Goal: Information Seeking & Learning: Check status

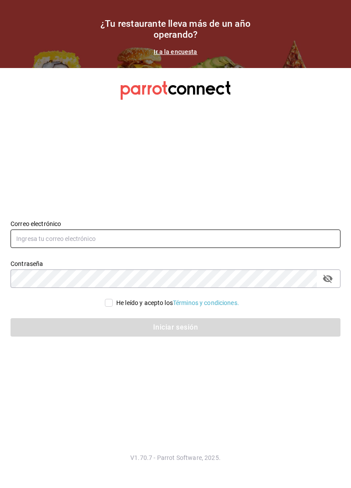
click at [215, 248] on input "text" at bounding box center [176, 239] width 330 height 18
type input "[EMAIL_ADDRESS][DOMAIN_NAME]"
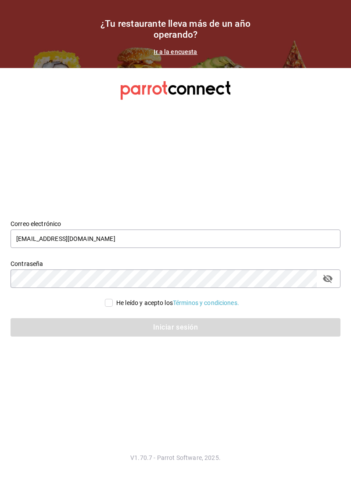
click at [97, 308] on div "He leído y acepto los Términos y condiciones." at bounding box center [176, 303] width 330 height 9
click at [105, 307] on input "He leído y acepto los Términos y condiciones." at bounding box center [109, 303] width 8 height 8
checkbox input "true"
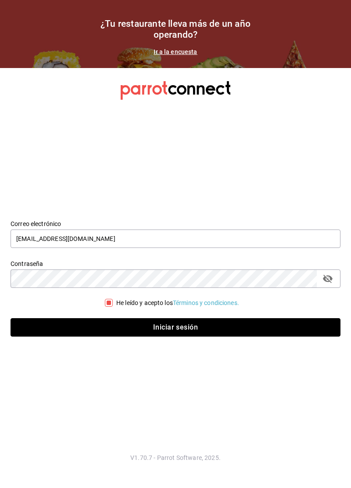
click at [151, 337] on button "Iniciar sesión" at bounding box center [176, 327] width 330 height 18
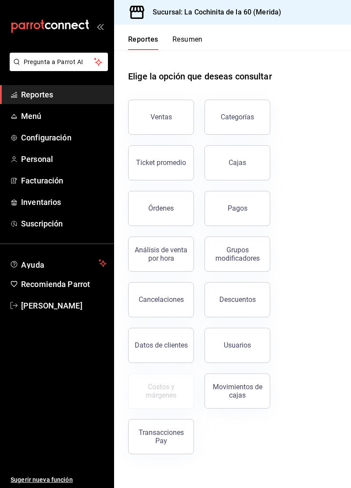
click at [170, 118] on div "Ventas" at bounding box center [162, 117] width 22 height 8
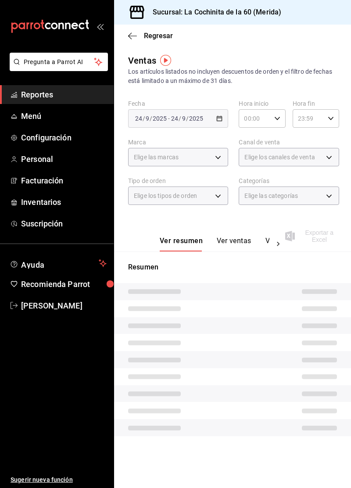
click at [206, 160] on div "Elige las marcas" at bounding box center [178, 157] width 100 height 18
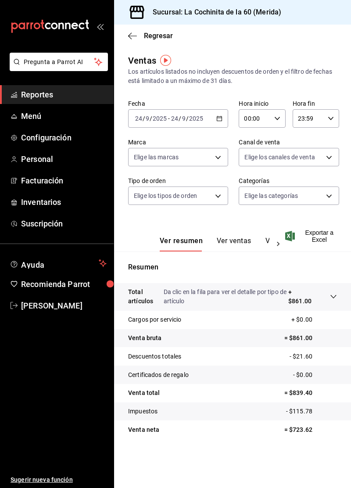
click at [209, 164] on body "Pregunta a Parrot AI Reportes Menú Configuración Personal Facturación Inventari…" at bounding box center [175, 244] width 351 height 488
click at [210, 227] on li "La Cochinita de la 60 - Merida" at bounding box center [183, 221] width 109 height 20
type input "268ce8d1-4722-4411-a626-51c418737468"
checkbox input "true"
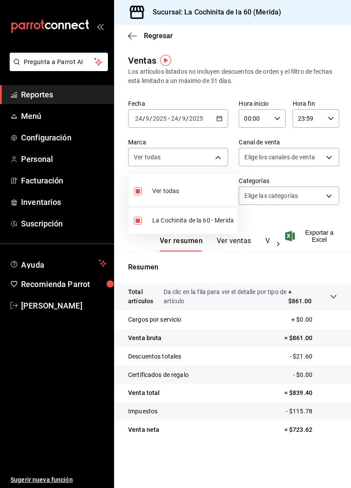
click at [214, 120] on div at bounding box center [175, 244] width 351 height 488
click at [192, 120] on input "2025" at bounding box center [196, 118] width 15 height 7
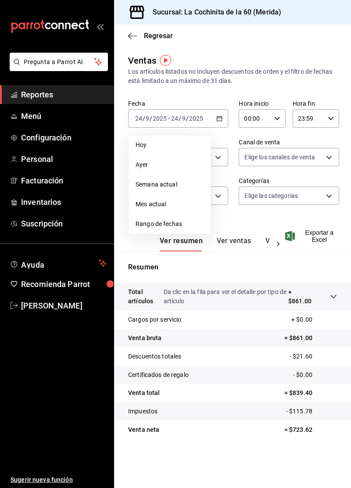
click at [162, 170] on li "Ayer" at bounding box center [170, 165] width 82 height 20
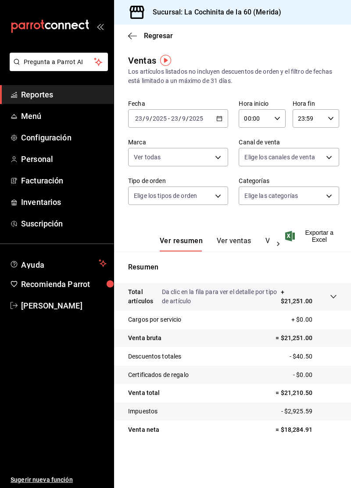
click at [304, 199] on body "Pregunta a Parrot AI Reportes Menú Configuración Personal Facturación Inventari…" at bounding box center [175, 244] width 351 height 488
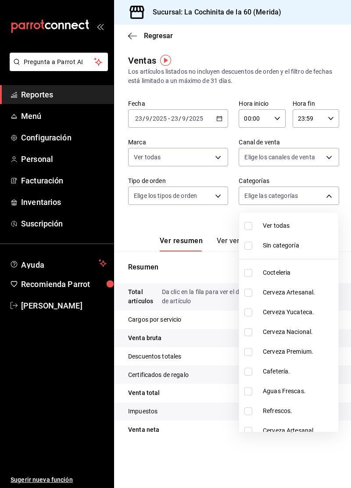
click at [300, 159] on div at bounding box center [175, 244] width 351 height 488
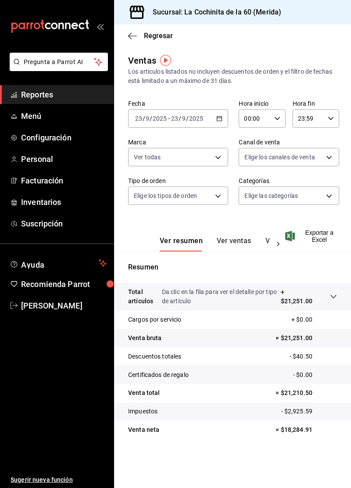
click at [300, 163] on body "Pregunta a Parrot AI Reportes Menú Configuración Personal Facturación Inventari…" at bounding box center [175, 244] width 351 height 488
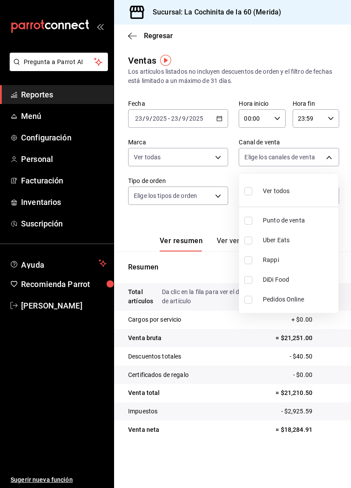
click at [248, 222] on input "checkbox" at bounding box center [249, 221] width 8 height 8
checkbox input "true"
type input "PARROT"
click at [203, 126] on div at bounding box center [175, 244] width 351 height 488
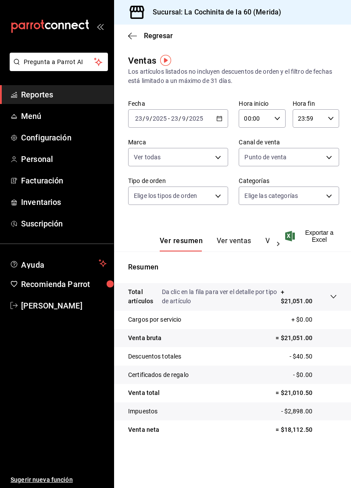
click at [199, 126] on div "[DATE] [DATE] - [DATE] [DATE]" at bounding box center [178, 118] width 100 height 18
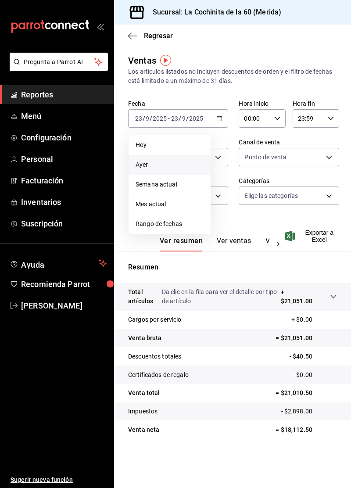
click at [179, 225] on span "Rango de fechas" at bounding box center [170, 224] width 68 height 9
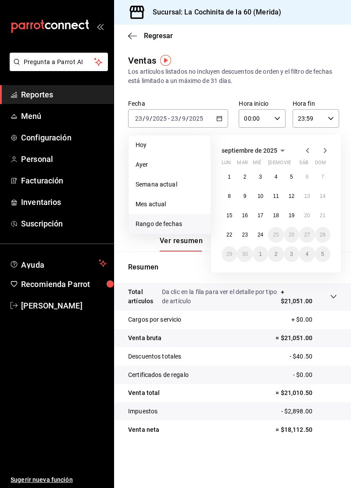
click at [170, 226] on span "Rango de fechas" at bounding box center [170, 224] width 68 height 9
click at [178, 224] on span "Rango de fechas" at bounding box center [170, 224] width 68 height 9
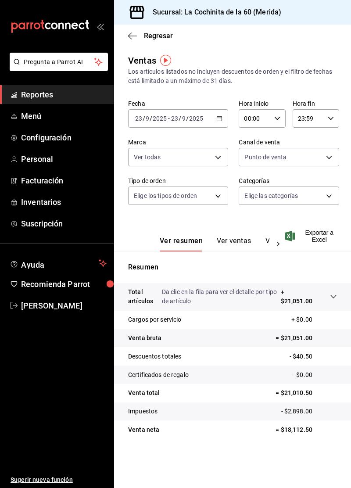
click at [201, 121] on input "2025" at bounding box center [196, 118] width 15 height 7
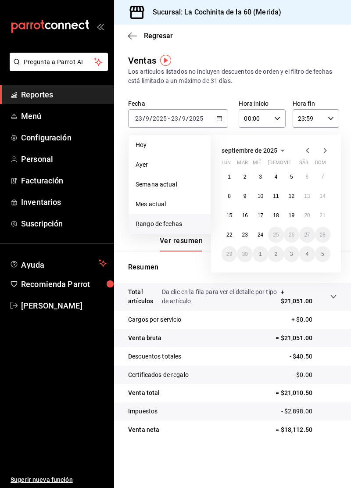
click at [181, 227] on span "Rango de fechas" at bounding box center [170, 224] width 68 height 9
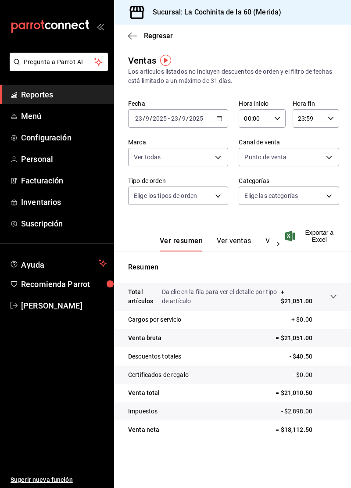
click at [210, 124] on div "[DATE] [DATE] - [DATE] [DATE]" at bounding box center [178, 118] width 100 height 18
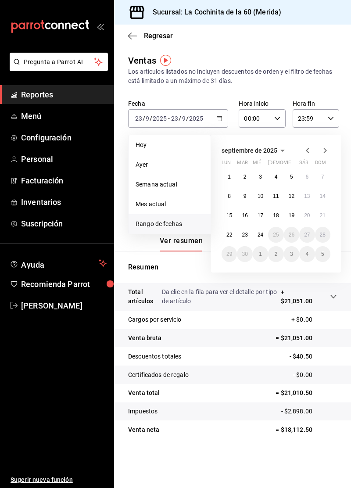
click at [177, 191] on li "Semana actual" at bounding box center [170, 185] width 82 height 20
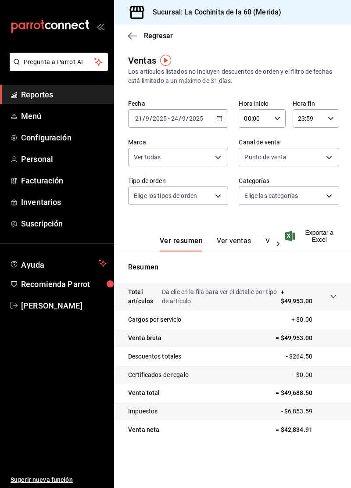
click at [203, 196] on body "Pregunta a Parrot AI Reportes Menú Configuración Personal Facturación Inventari…" at bounding box center [175, 244] width 351 height 488
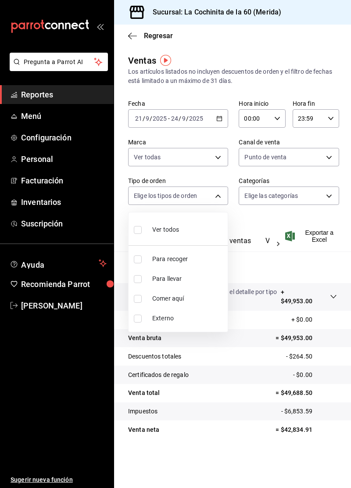
click at [248, 226] on div at bounding box center [175, 244] width 351 height 488
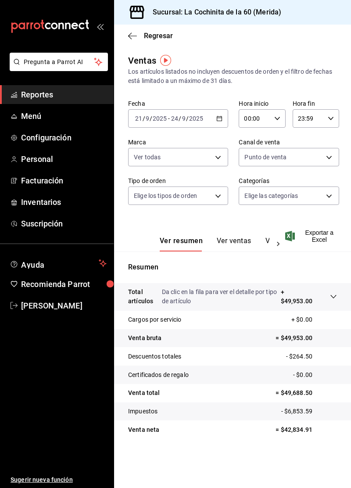
click at [211, 126] on div "[DATE] [DATE] - [DATE] [DATE]" at bounding box center [178, 118] width 100 height 18
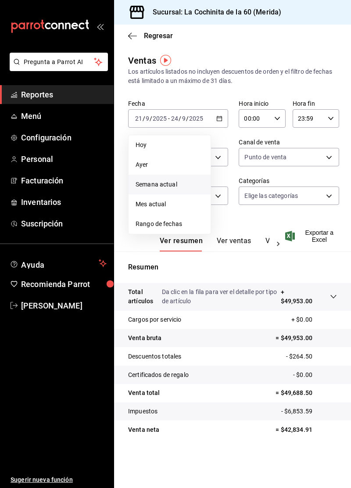
click at [182, 169] on span "Ayer" at bounding box center [170, 164] width 68 height 9
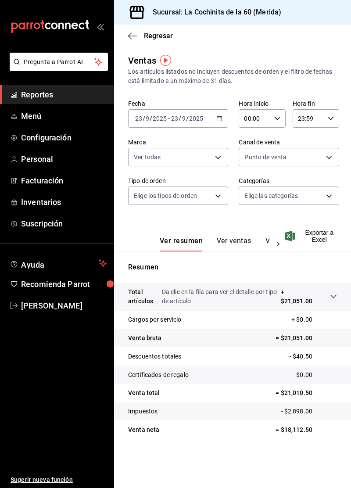
click at [216, 163] on body "Pregunta a Parrot AI Reportes Menú Configuración Personal Facturación Inventari…" at bounding box center [175, 244] width 351 height 488
click at [214, 124] on div at bounding box center [175, 244] width 351 height 488
click at [217, 120] on \(Stroke\) "button" at bounding box center [219, 118] width 5 height 5
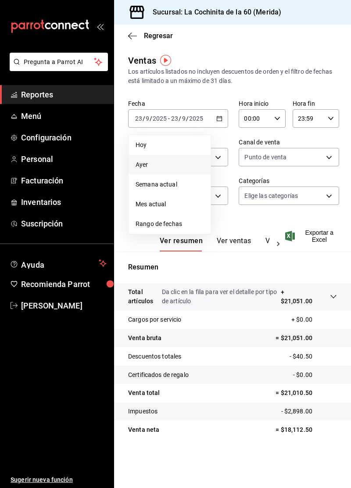
click at [182, 192] on li "Semana actual" at bounding box center [170, 185] width 82 height 20
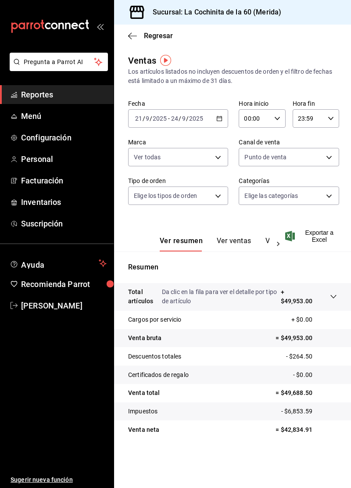
click at [205, 162] on body "Pregunta a Parrot AI Reportes Menú Configuración Personal Facturación Inventari…" at bounding box center [175, 244] width 351 height 488
click at [204, 267] on div at bounding box center [175, 244] width 351 height 488
click at [211, 199] on body "Pregunta a Parrot AI Reportes Menú Configuración Personal Facturación Inventari…" at bounding box center [175, 244] width 351 height 488
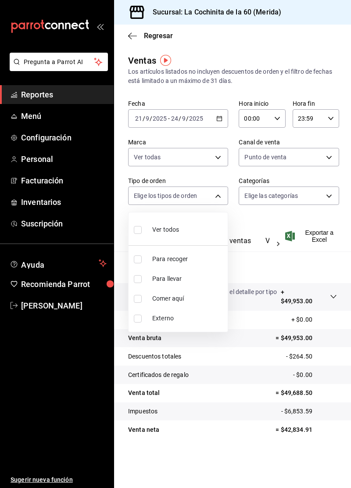
click at [244, 263] on div at bounding box center [175, 244] width 351 height 488
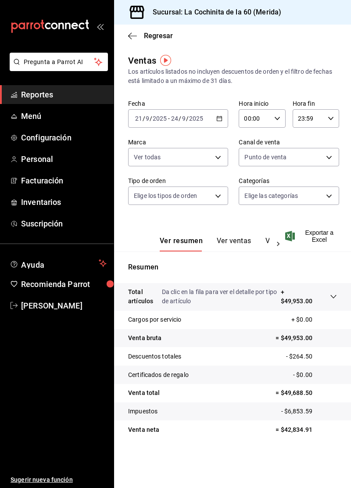
click at [218, 116] on \(Stroke\) "button" at bounding box center [218, 116] width 0 height 0
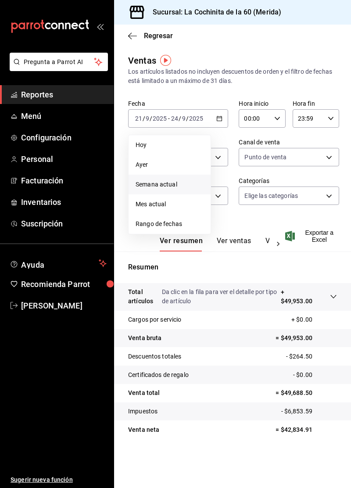
click at [179, 227] on span "Rango de fechas" at bounding box center [170, 224] width 68 height 9
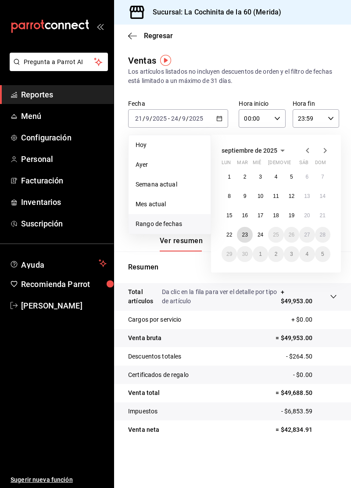
click at [241, 235] on button "23" at bounding box center [244, 235] width 15 height 16
click at [248, 237] on button "23" at bounding box center [244, 235] width 15 height 16
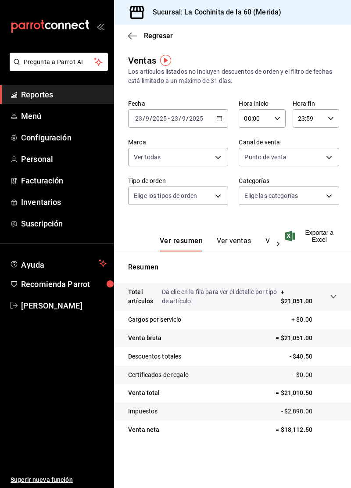
click at [218, 116] on \(Stroke\) "button" at bounding box center [218, 116] width 0 height 0
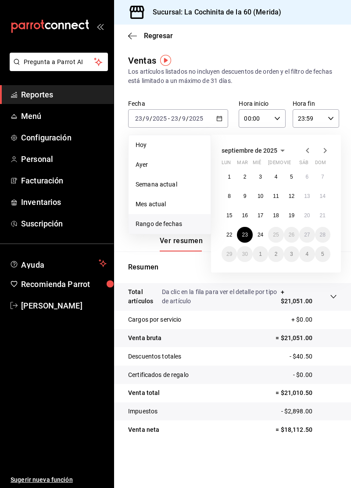
click at [183, 222] on span "Rango de fechas" at bounding box center [170, 224] width 68 height 9
click at [229, 237] on abbr "22" at bounding box center [230, 235] width 6 height 6
click at [234, 238] on button "22" at bounding box center [229, 235] width 15 height 16
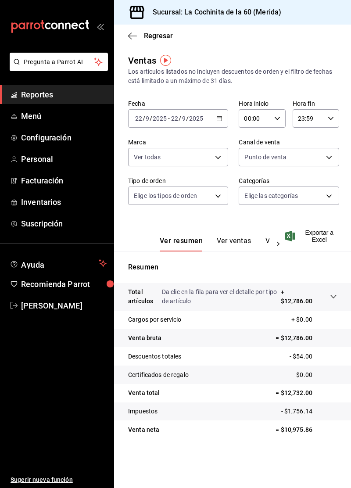
click at [18, 100] on link "Reportes" at bounding box center [57, 94] width 114 height 19
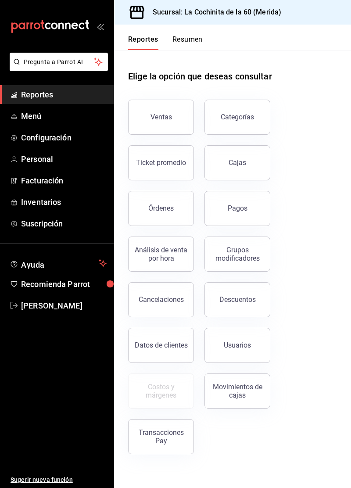
click at [177, 211] on button "Órdenes" at bounding box center [161, 208] width 66 height 35
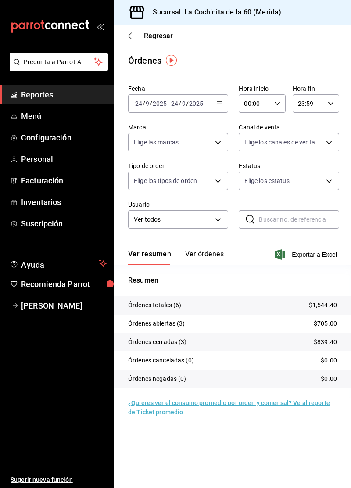
click at [69, 96] on span "Reportes" at bounding box center [64, 95] width 86 height 12
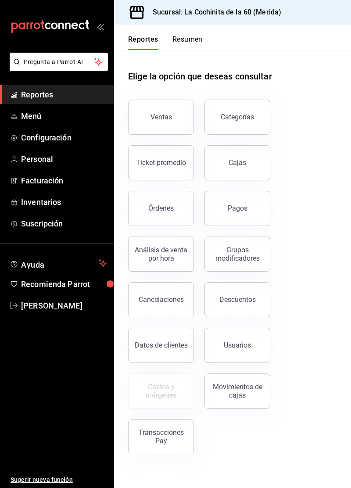
click at [164, 209] on div "Órdenes" at bounding box center [160, 208] width 25 height 8
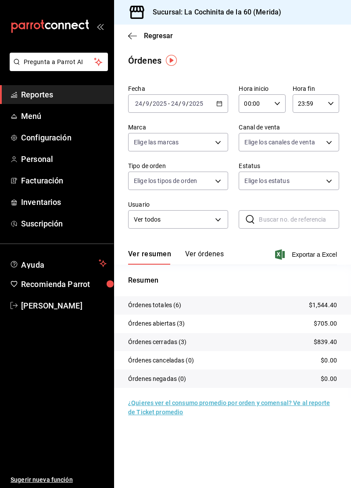
click at [66, 92] on span "Reportes" at bounding box center [64, 95] width 86 height 12
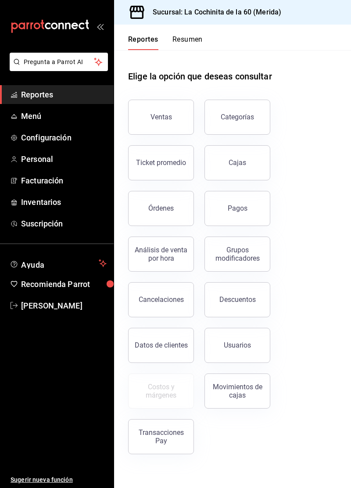
click at [252, 167] on link "Cajas" at bounding box center [238, 162] width 66 height 35
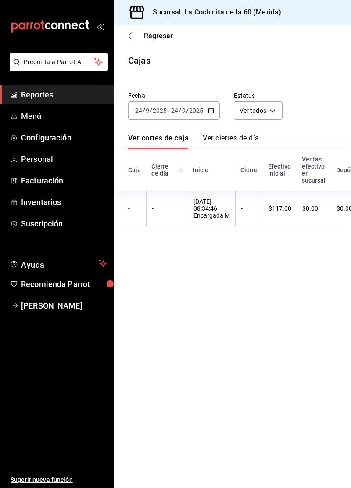
click at [201, 112] on input "2025" at bounding box center [196, 110] width 15 height 7
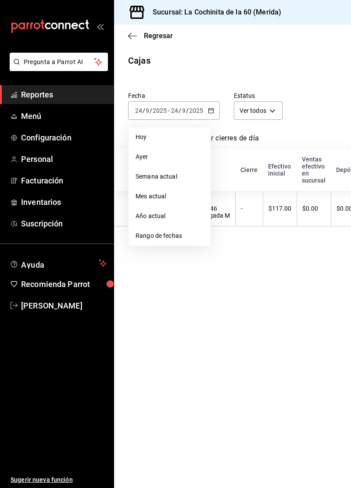
click at [177, 166] on li "Ayer" at bounding box center [170, 157] width 82 height 20
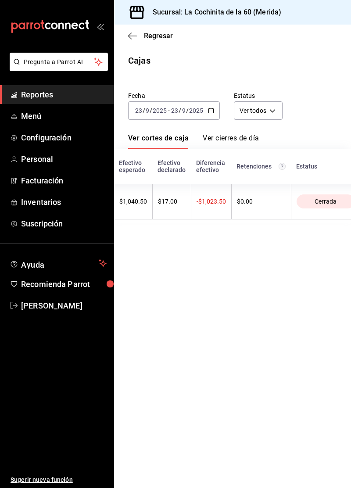
scroll to position [0, 339]
click at [66, 100] on span "Reportes" at bounding box center [64, 95] width 86 height 12
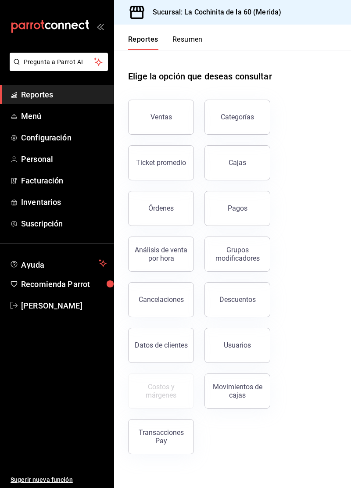
click at [166, 211] on div "Órdenes" at bounding box center [160, 208] width 25 height 8
